Goal: Find specific page/section: Find specific page/section

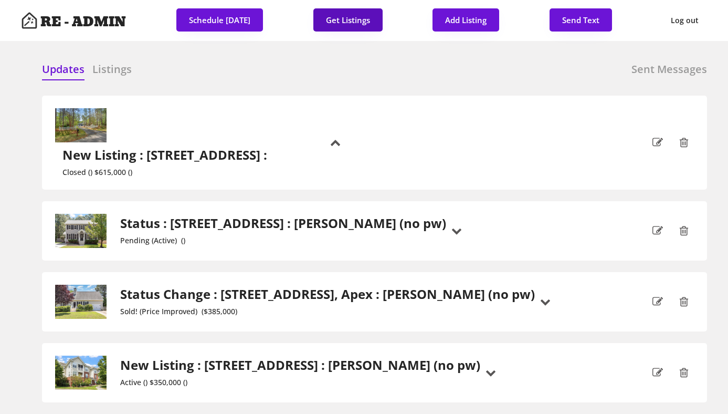
click at [353, 21] on button "Get Listings" at bounding box center [348, 19] width 69 height 23
click at [368, 56] on div "Updates Listings Sent Messages New Listing : [STREET_ADDRESS] : Closed () $615,…" at bounding box center [364, 61] width 686 height 25
click at [358, 13] on button "Get Listings" at bounding box center [348, 19] width 69 height 23
click at [343, 57] on div "Updates Listings Sent Messages New Listing : [STREET_ADDRESS] : Closed () $615,…" at bounding box center [364, 61] width 686 height 25
click at [118, 69] on h6 "Listings" at bounding box center [111, 69] width 39 height 15
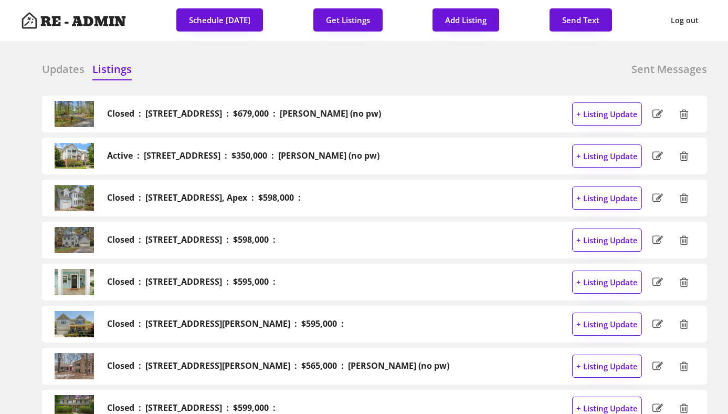
click at [57, 65] on h6 "Updates" at bounding box center [63, 69] width 43 height 15
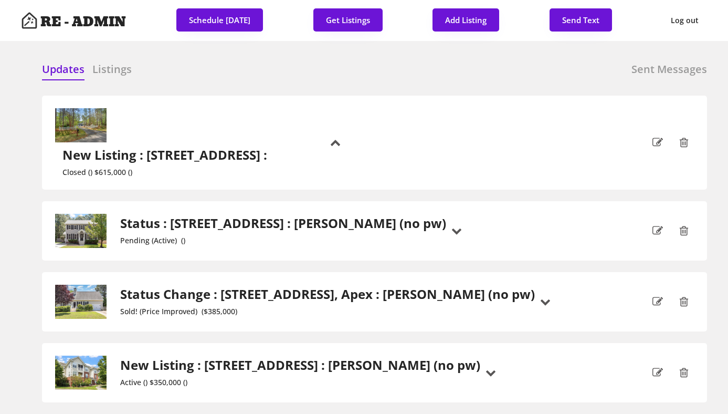
click at [278, 68] on div at bounding box center [290, 70] width 53 height 16
click at [431, 67] on div "Updates Listings Sent Messages" at bounding box center [374, 72] width 665 height 21
click at [536, 58] on div "Updates Listings Sent Messages Closed : [STREET_ADDRESS] : $679,000 : [PERSON_N…" at bounding box center [364, 61] width 686 height 25
